Goal: Task Accomplishment & Management: Manage account settings

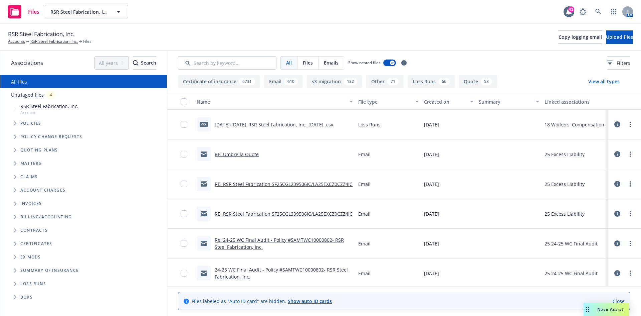
click at [11, 121] on span "Tree Example" at bounding box center [15, 123] width 11 height 11
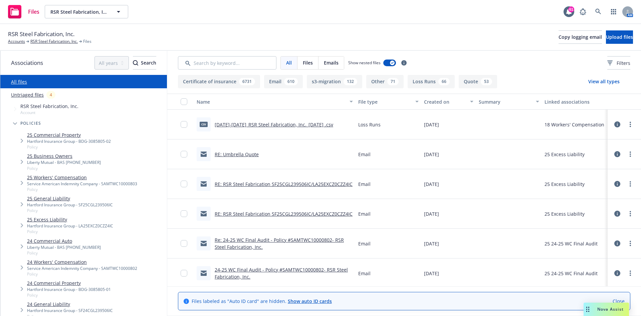
click at [46, 240] on link "24 Commercial Auto" at bounding box center [64, 240] width 74 height 7
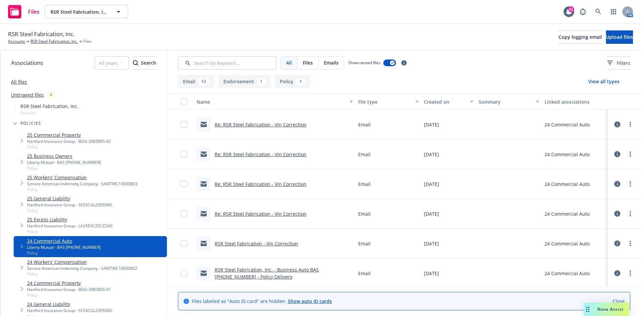
click at [33, 97] on link "Untriaged files" at bounding box center [27, 94] width 33 height 7
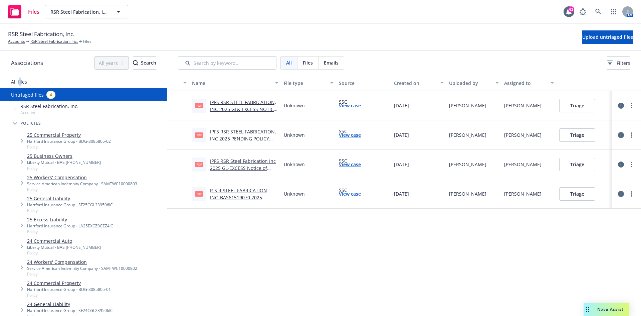
click at [20, 79] on link "All files" at bounding box center [19, 81] width 16 height 6
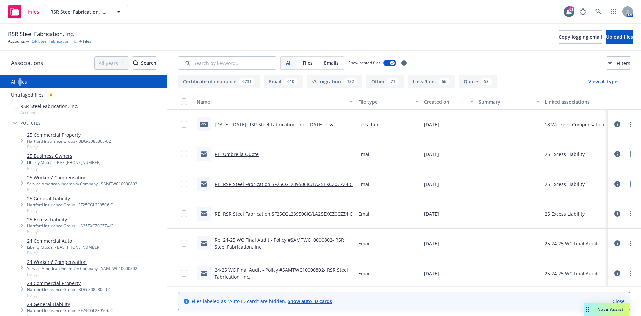
click at [43, 40] on link "RSR Steel Fabrication, Inc." at bounding box center [53, 41] width 47 height 6
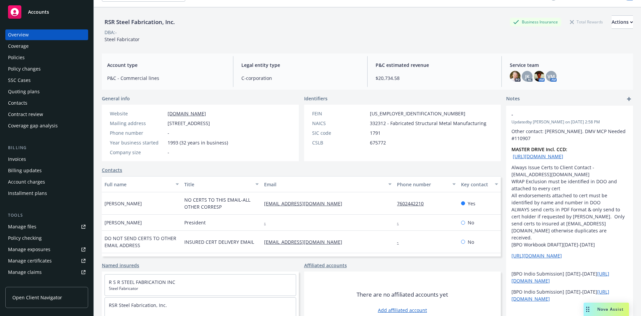
scroll to position [33, 0]
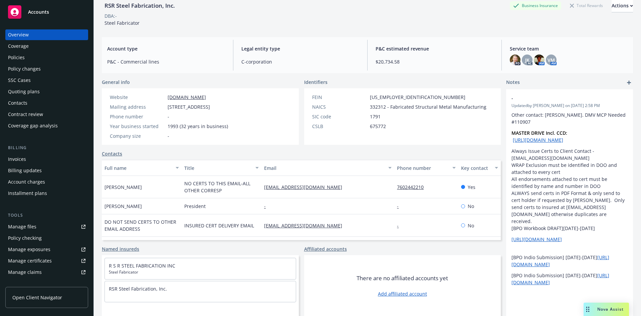
click at [21, 59] on div "Policies" at bounding box center [16, 57] width 17 height 11
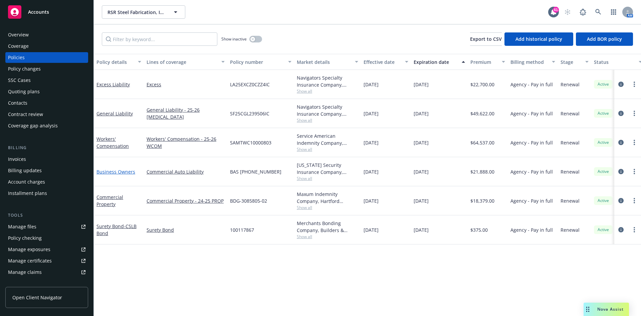
click at [112, 171] on link "Business Owners" at bounding box center [116, 171] width 39 height 6
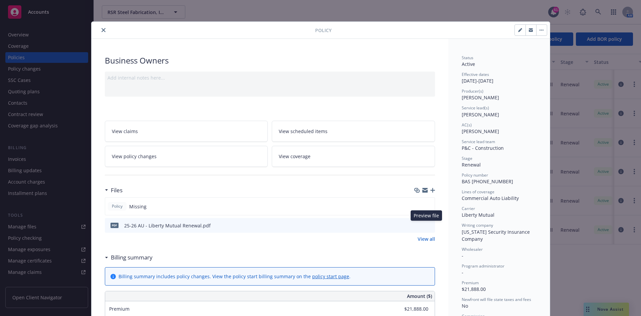
click at [427, 225] on icon "preview file" at bounding box center [429, 224] width 6 height 5
click at [422, 239] on link "View all" at bounding box center [426, 238] width 17 height 7
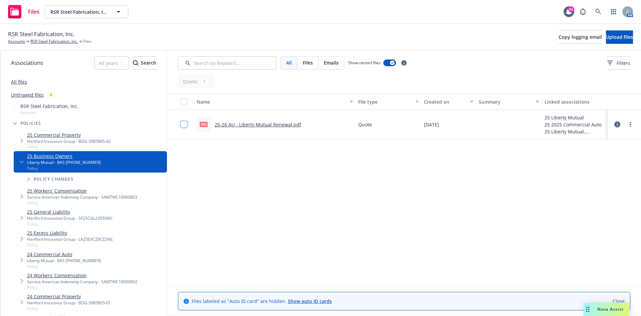
click at [184, 125] on input "checkbox" at bounding box center [184, 124] width 7 height 7
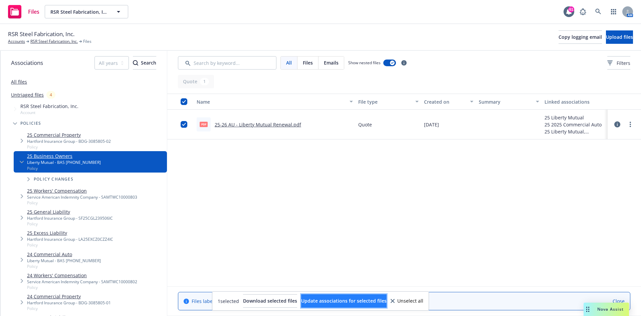
click at [377, 303] on span "Update associations for selected files" at bounding box center [344, 300] width 86 height 6
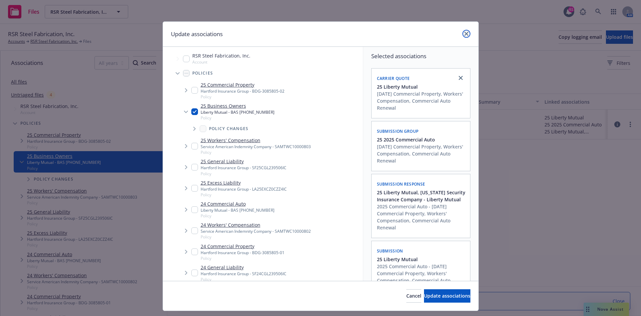
click at [466, 32] on icon "close" at bounding box center [467, 34] width 4 height 4
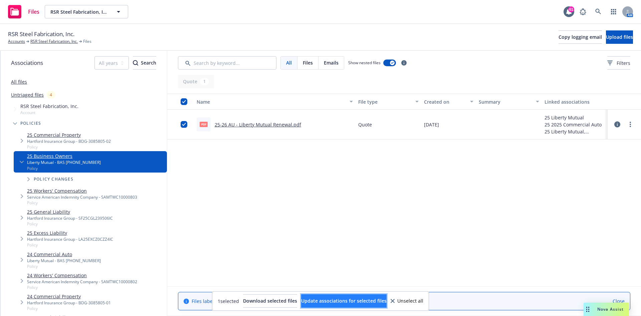
click at [344, 298] on span "Update associations for selected files" at bounding box center [344, 300] width 86 height 6
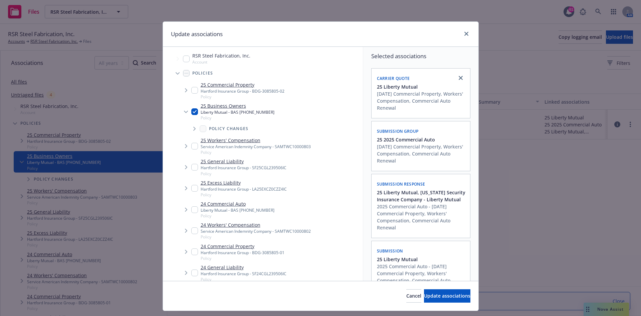
click at [188, 112] on span "Tree Example" at bounding box center [186, 111] width 11 height 11
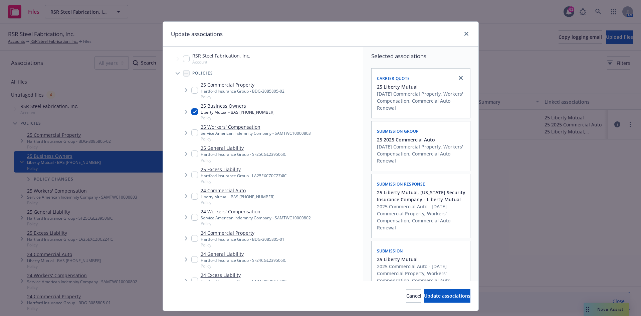
click at [192, 112] on input "Tree Example" at bounding box center [194, 111] width 7 height 7
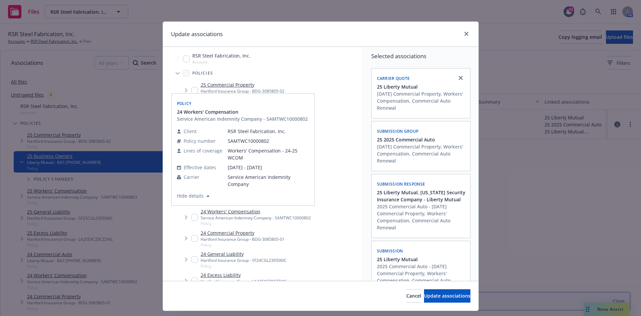
click at [336, 32] on div "Update associations" at bounding box center [321, 34] width 316 height 25
click at [341, 36] on div "Update associations" at bounding box center [321, 34] width 316 height 25
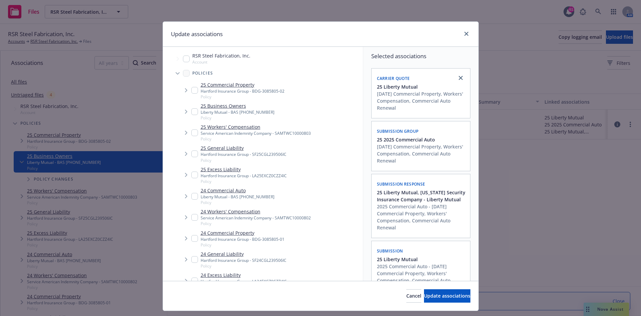
click at [192, 115] on input "Tree Example" at bounding box center [194, 111] width 7 height 7
checkbox input "true"
click at [444, 298] on span "Update associations" at bounding box center [447, 295] width 46 height 6
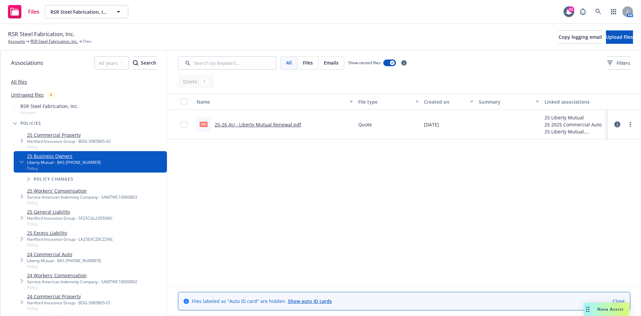
click at [366, 124] on span "Quote" at bounding box center [365, 124] width 14 height 7
click at [184, 124] on input "checkbox" at bounding box center [184, 124] width 7 height 7
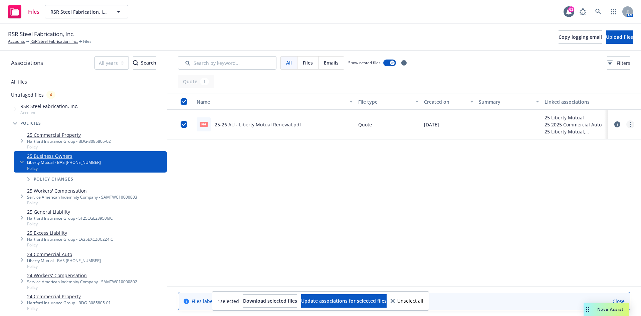
click at [629, 127] on link "more" at bounding box center [631, 124] width 8 height 8
click at [584, 167] on link "Edit" at bounding box center [601, 164] width 66 height 13
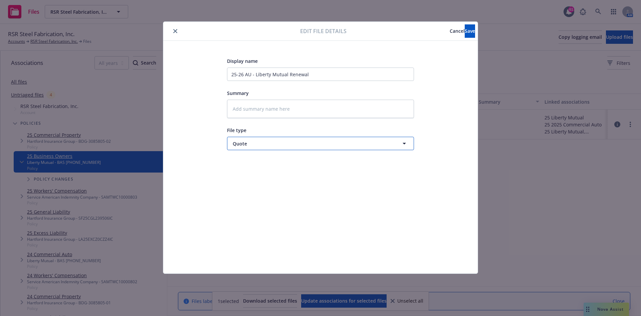
click at [287, 141] on span "Quote" at bounding box center [308, 143] width 151 height 7
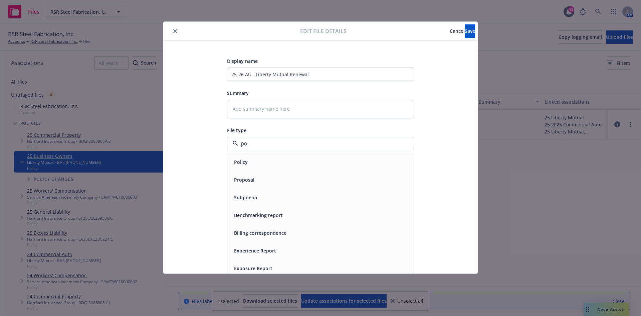
type input "pol"
click at [254, 156] on div "Policy" at bounding box center [320, 162] width 186 height 18
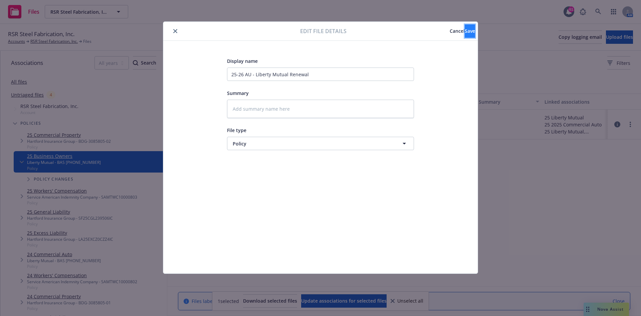
click at [465, 32] on span "Save" at bounding box center [470, 31] width 10 height 6
type textarea "x"
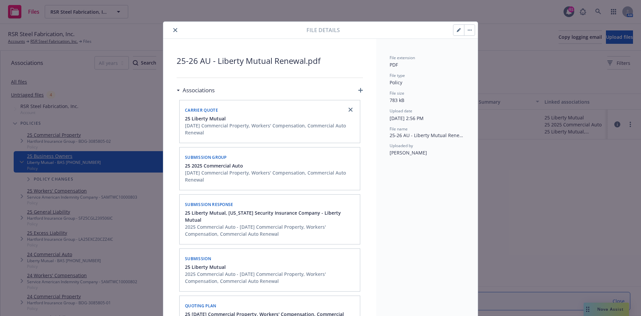
click at [175, 30] on button "close" at bounding box center [175, 30] width 8 height 8
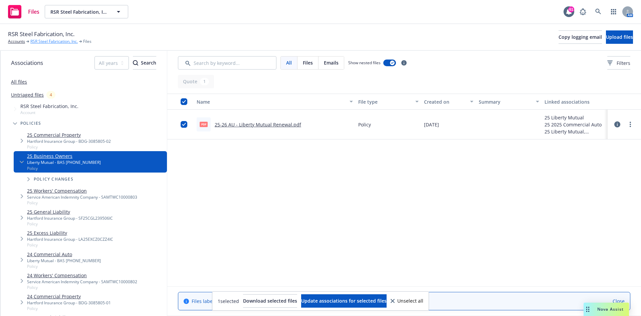
click at [53, 44] on link "RSR Steel Fabrication, Inc." at bounding box center [53, 41] width 47 height 6
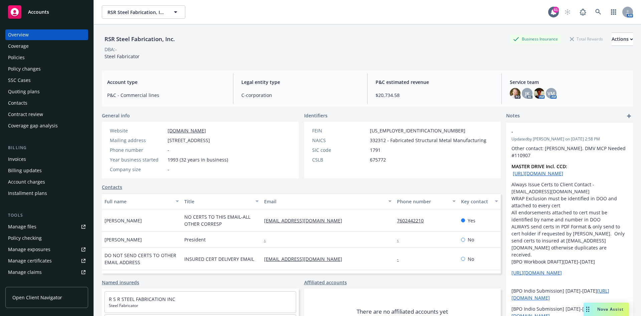
click at [22, 58] on div "Policies" at bounding box center [16, 57] width 17 height 11
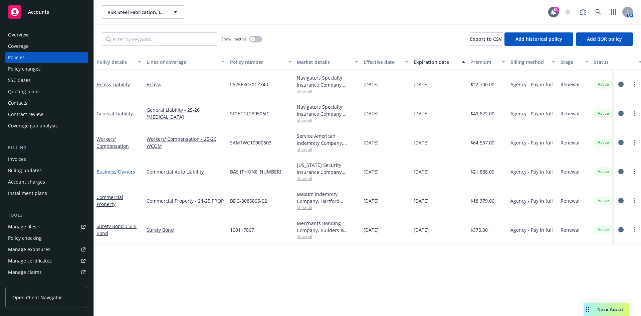
click at [112, 171] on link "Business Owners" at bounding box center [116, 171] width 39 height 6
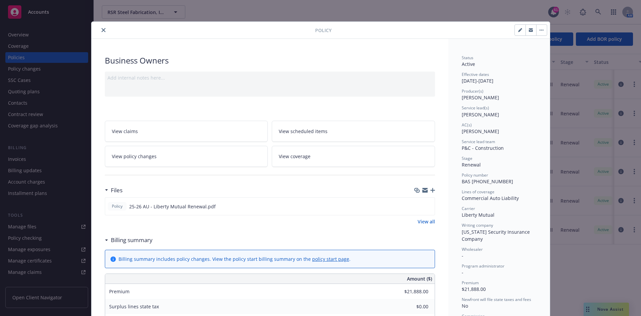
click at [102, 33] on button "close" at bounding box center [104, 30] width 8 height 8
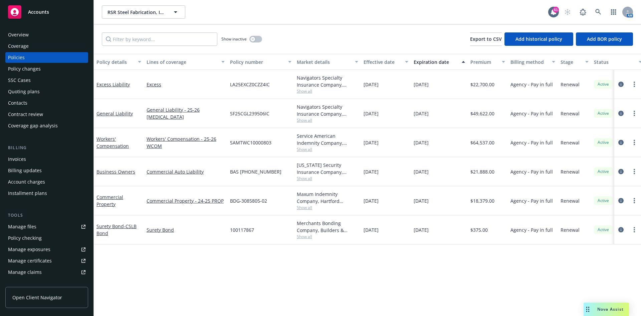
drag, startPoint x: 113, startPoint y: 1, endPoint x: 115, endPoint y: 17, distance: 16.2
click at [113, 10] on div "RSR Steel Fabrication, Inc. RSR Steel Fabrication, Inc. 61 AM" at bounding box center [367, 12] width 547 height 24
click at [116, 17] on button "RSR Steel Fabrication, Inc." at bounding box center [144, 11] width 84 height 13
type input "premier"
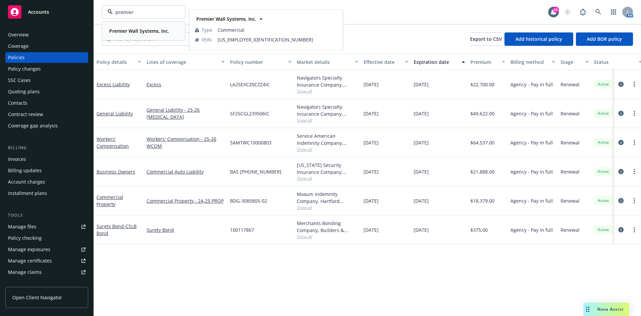
click at [155, 27] on span "Premier Wall Systems, Inc." at bounding box center [139, 30] width 60 height 7
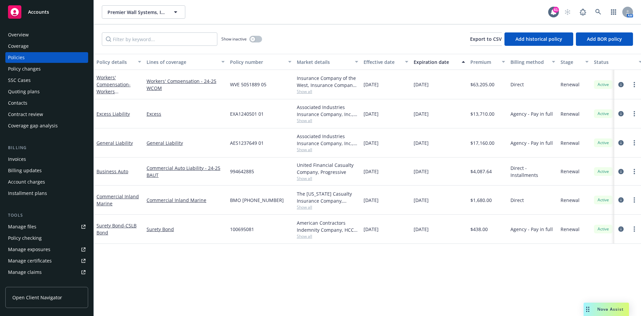
click at [35, 228] on div "Manage files" at bounding box center [22, 226] width 28 height 11
click at [151, 14] on span "Premier Wall Systems, Inc." at bounding box center [137, 12] width 58 height 7
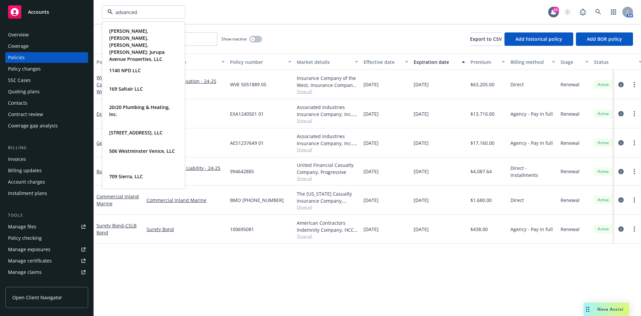
type input "advanced"
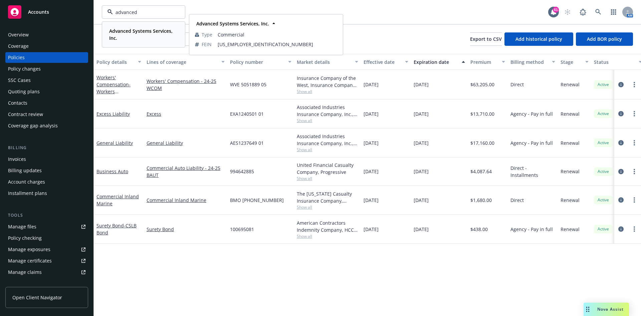
click at [155, 32] on strong "Advanced Systems Services, Inc." at bounding box center [140, 34] width 63 height 13
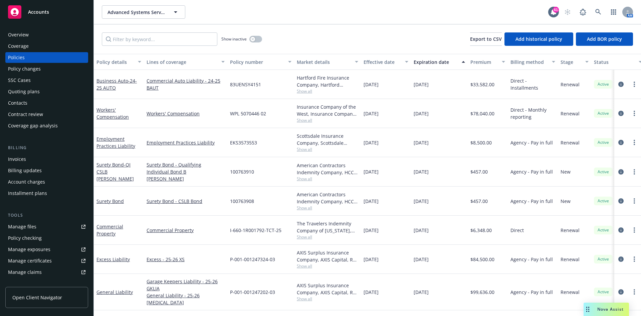
scroll to position [21, 0]
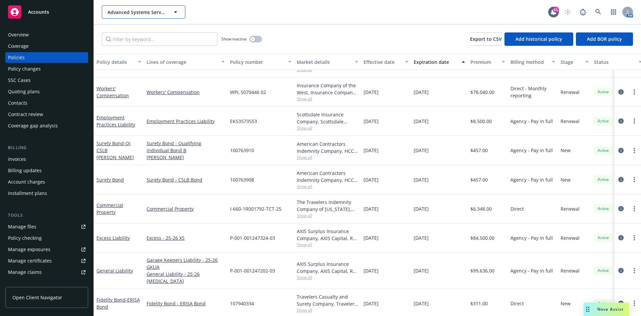
click at [140, 14] on span "Advanced Systems Services, Inc." at bounding box center [137, 12] width 58 height 7
type input "american"
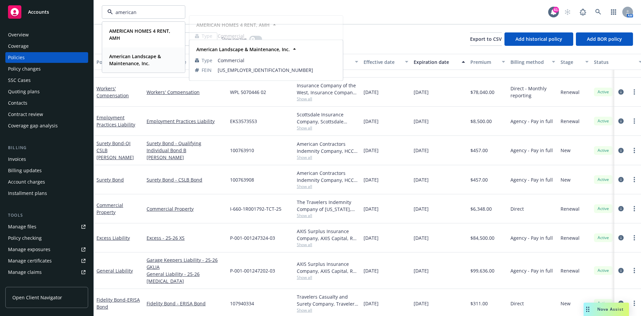
click at [126, 58] on strong "American Landscape & Maintenance, Inc." at bounding box center [135, 59] width 52 height 13
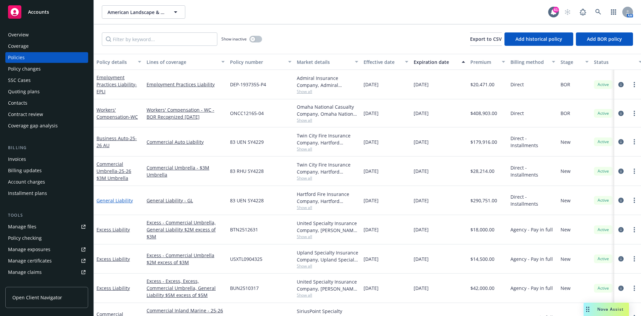
click at [120, 202] on link "General Liability" at bounding box center [115, 200] width 36 height 6
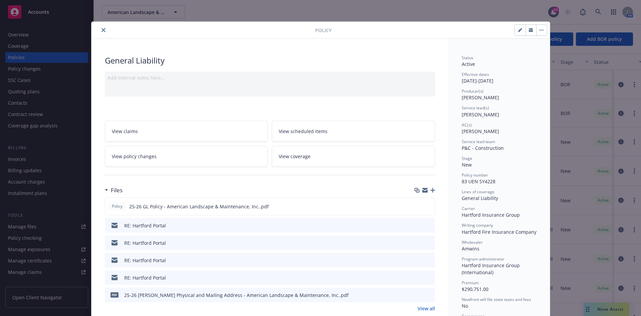
click at [102, 30] on icon "close" at bounding box center [104, 30] width 4 height 4
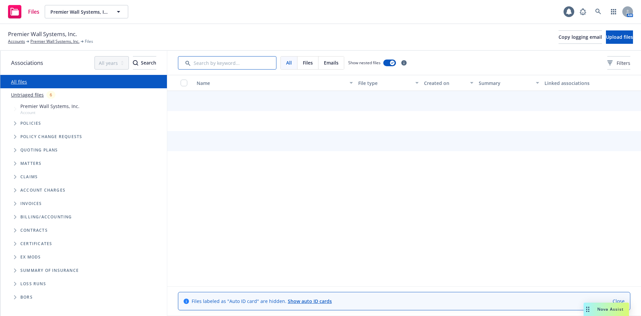
click at [205, 60] on input "Search by keyword..." at bounding box center [227, 62] width 99 height 13
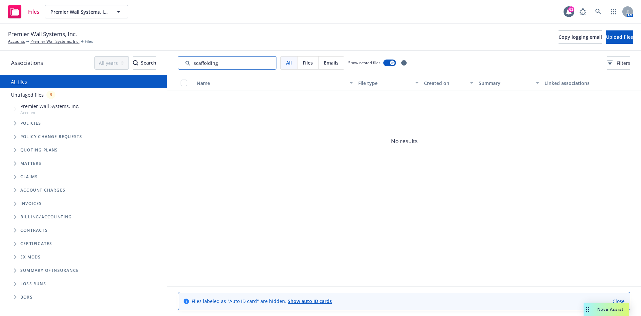
drag, startPoint x: 249, startPoint y: 64, endPoint x: 146, endPoint y: 55, distance: 102.6
click at [146, 55] on div "Associations All years 2027 2026 2025 2024 2023 2022 2021 2020 2019 2018 2017 2…" at bounding box center [320, 183] width 641 height 265
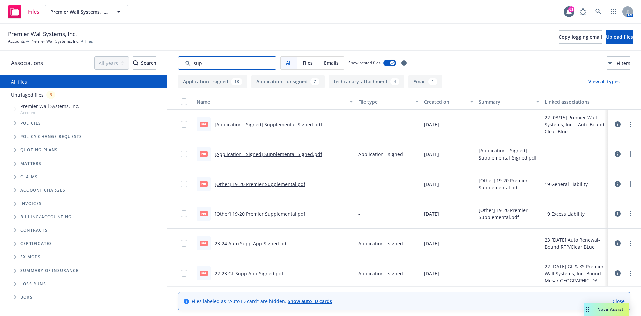
type input "sup"
click at [430, 97] on button "Created on" at bounding box center [449, 102] width 55 height 16
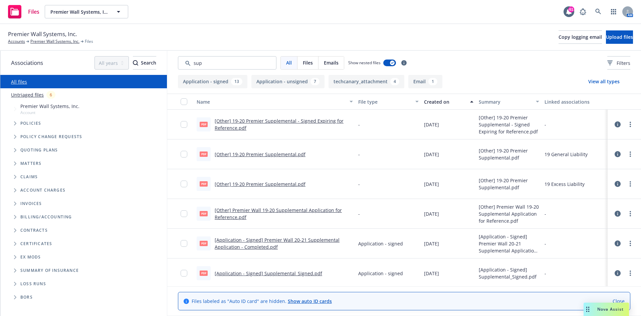
click at [434, 109] on button "Created on" at bounding box center [449, 102] width 55 height 16
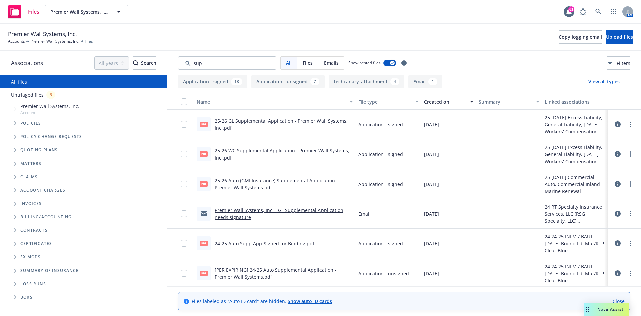
click at [277, 122] on link "25-26 GL Supplemental Application - Premier Wall Systems, Inc..pdf" at bounding box center [281, 124] width 133 height 13
click at [259, 151] on link "25-26 WC Supplemental Application - Premier Wall Systems, Inc..pdf" at bounding box center [282, 153] width 135 height 13
click at [45, 41] on link "Premier Wall Systems, Inc." at bounding box center [54, 41] width 49 height 6
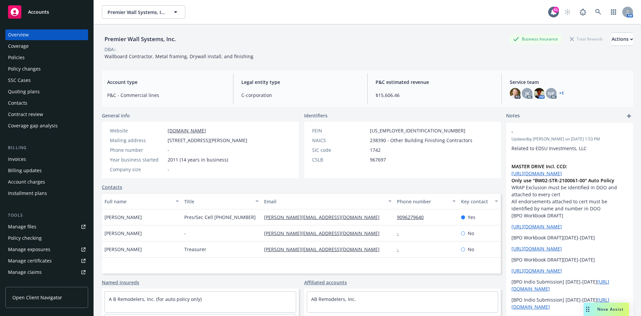
click at [11, 55] on div "Policies" at bounding box center [16, 57] width 17 height 11
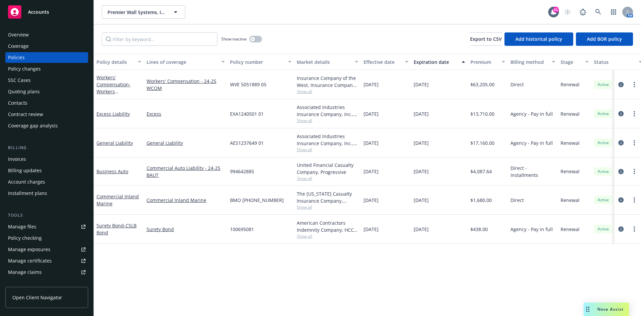
click at [111, 86] on link "Workers' Compensation - Workers Compensation" at bounding box center [114, 87] width 34 height 27
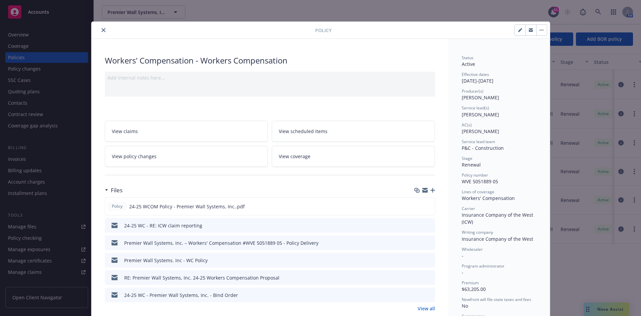
click at [101, 33] on button "close" at bounding box center [104, 30] width 8 height 8
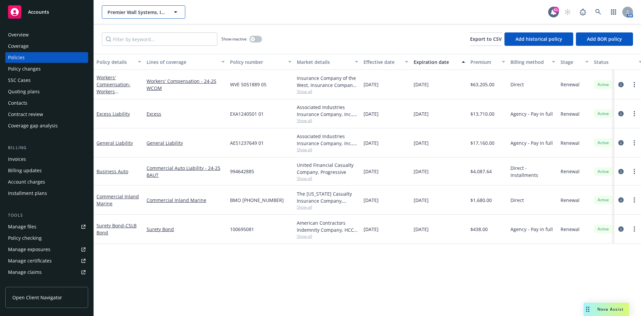
click at [152, 11] on span "Premier Wall Systems, Inc." at bounding box center [137, 12] width 58 height 7
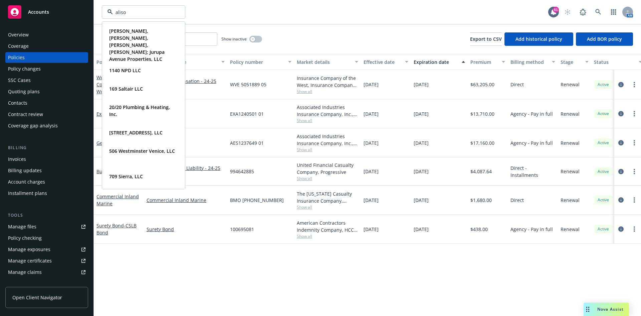
type input "aliso"
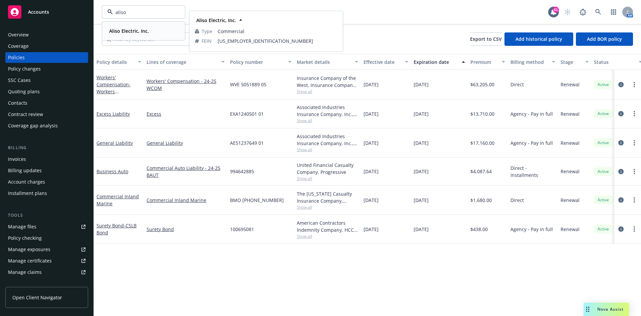
click at [146, 28] on strong "Aliso Electric, Inc." at bounding box center [129, 31] width 40 height 6
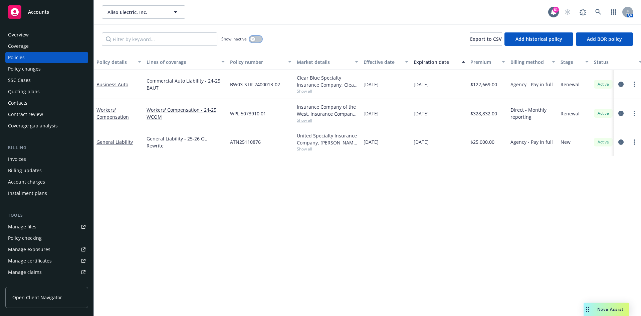
click at [256, 37] on button "button" at bounding box center [256, 39] width 13 height 7
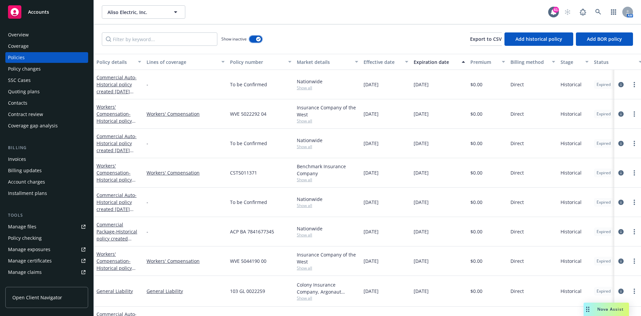
click at [252, 37] on button "button" at bounding box center [256, 39] width 13 height 7
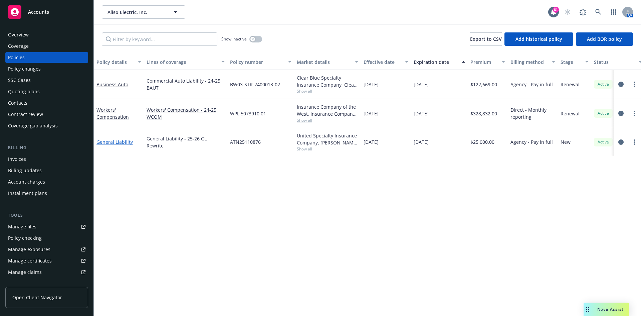
click at [126, 143] on link "General Liability" at bounding box center [115, 142] width 36 height 6
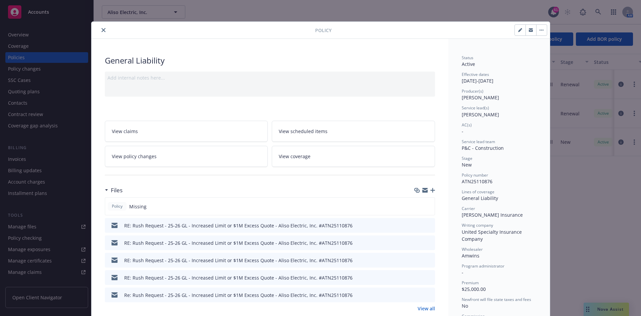
click at [431, 189] on icon "button" at bounding box center [433, 190] width 5 height 5
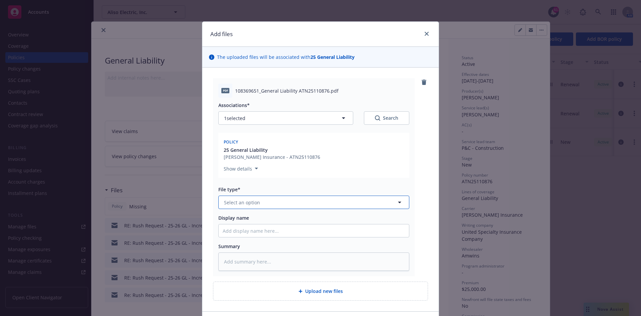
click at [251, 200] on span "Select an option" at bounding box center [242, 202] width 36 height 7
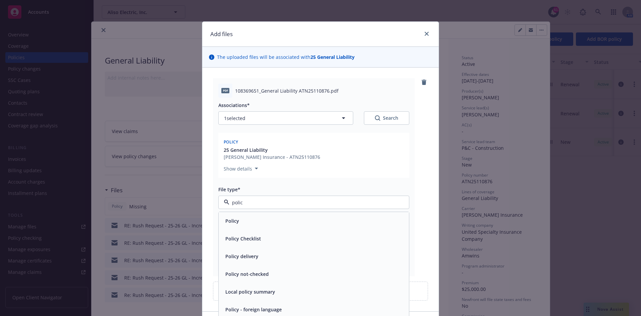
type input "policy"
click at [226, 221] on span "Policy" at bounding box center [232, 220] width 14 height 7
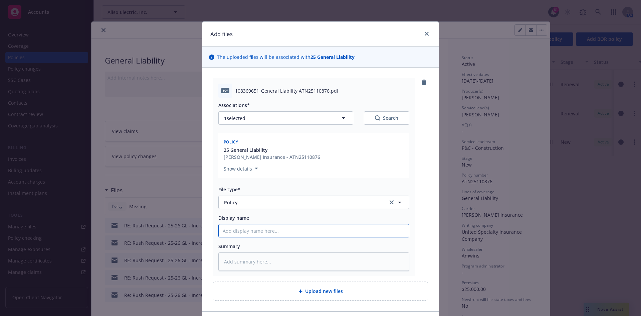
click at [249, 232] on input "Display name" at bounding box center [314, 230] width 190 height 13
type textarea "x"
type input "2"
type textarea "x"
type input "25"
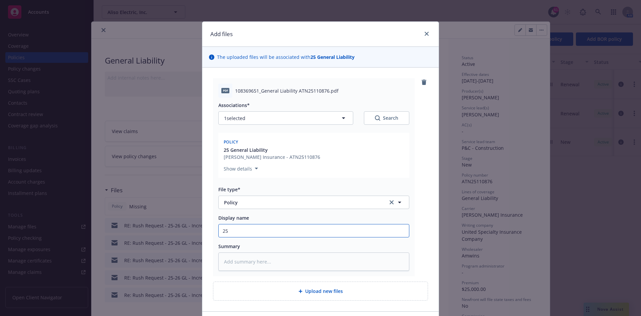
type textarea "x"
type input "25-"
type textarea "x"
type input "25-2"
type textarea "x"
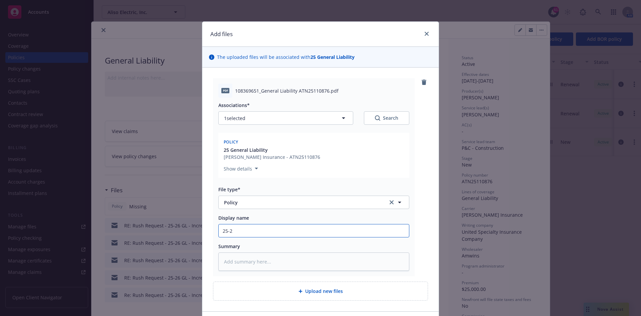
type input "25-26"
type textarea "x"
type input "25-26"
type textarea "x"
type input "25-26 G"
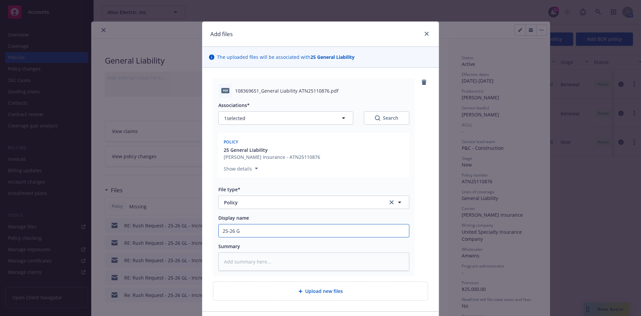
type textarea "x"
type input "25-26 GL"
type textarea "x"
type input "25-26 GL"
type textarea "x"
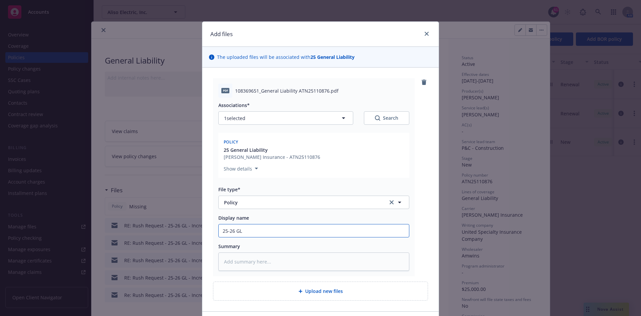
type input "25-26 GL P"
type textarea "x"
type input "25-26 GL Po"
type textarea "x"
type input "25-26 GL Pol"
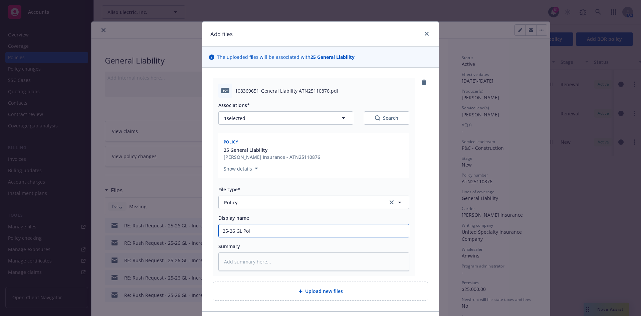
type textarea "x"
type input "25-26 [PERSON_NAME]"
type textarea "x"
type input "25-26 [PERSON_NAME]"
type textarea "x"
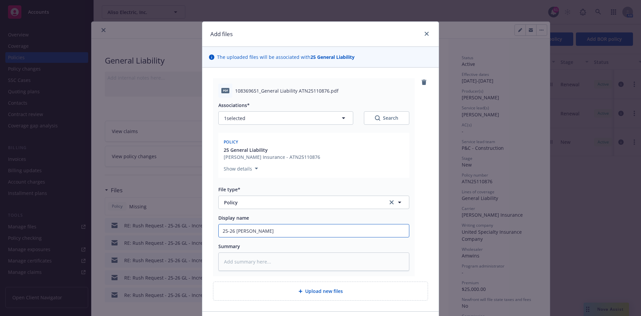
type input "25-26 GL Policy"
type textarea "x"
type input "25-26 GL -Policy"
type textarea "x"
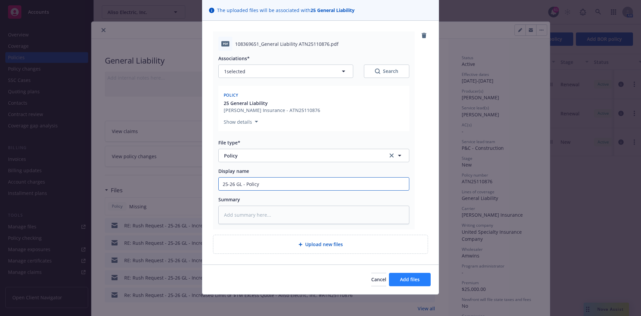
type input "25-26 GL - Policy"
click at [406, 278] on span "Add files" at bounding box center [410, 279] width 20 height 6
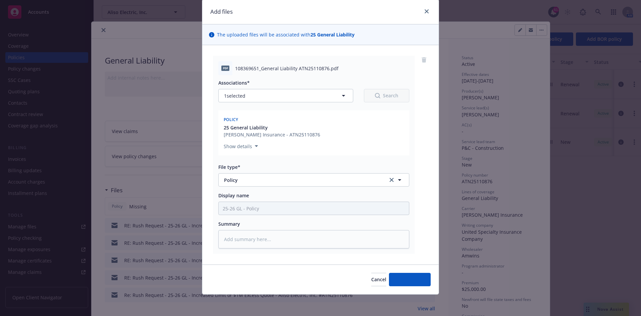
scroll to position [22, 0]
type textarea "x"
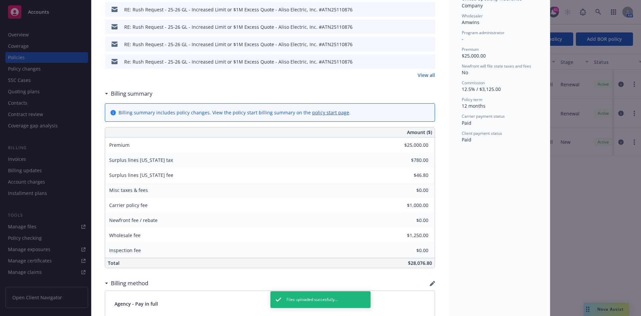
scroll to position [234, 0]
